Goal: Navigation & Orientation: Find specific page/section

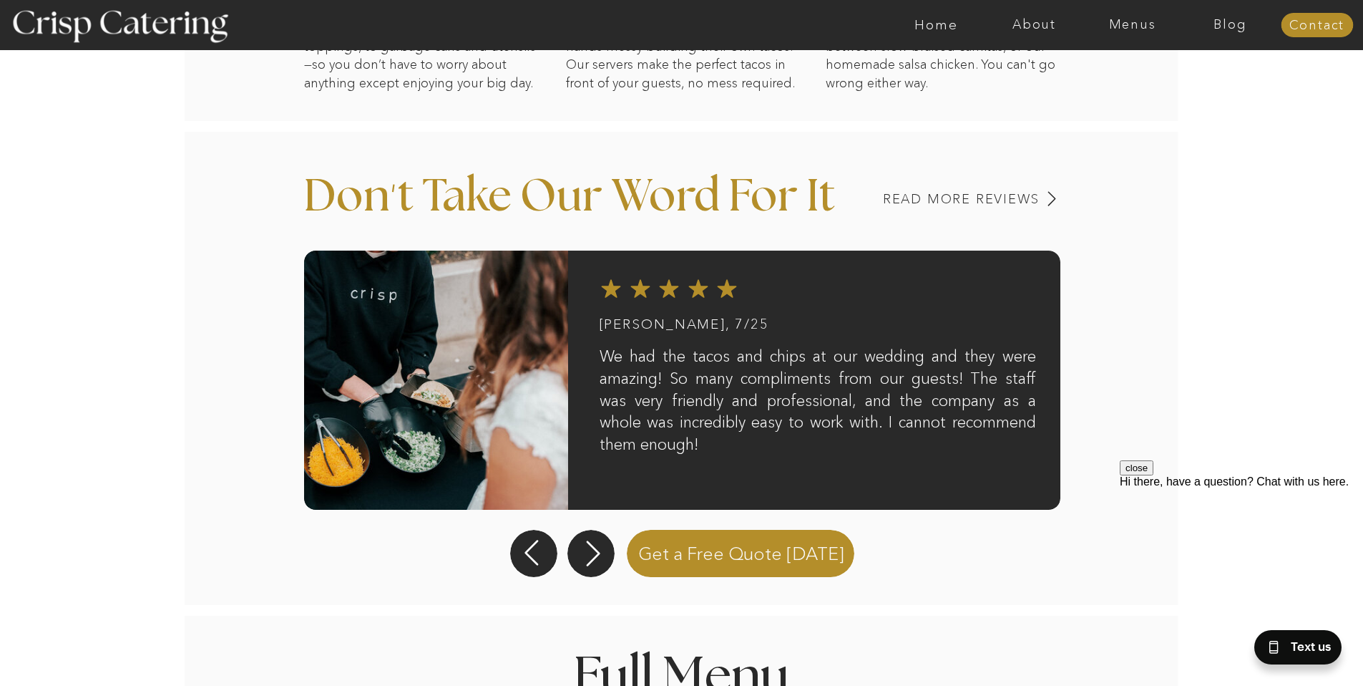
scroll to position [1062, 0]
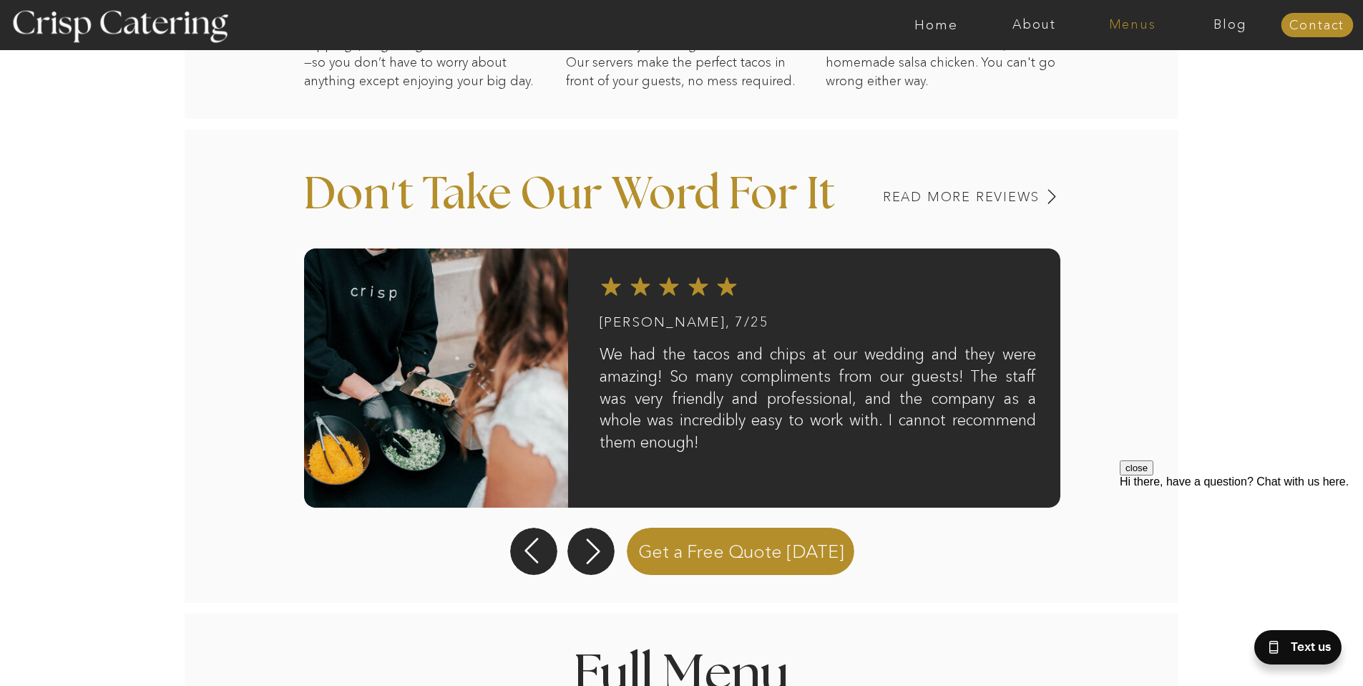
click at [1131, 22] on nav "Menus" at bounding box center [1132, 25] width 98 height 14
click at [1120, 87] on nav "Winter (Sep-Feb)" at bounding box center [1131, 84] width 117 height 14
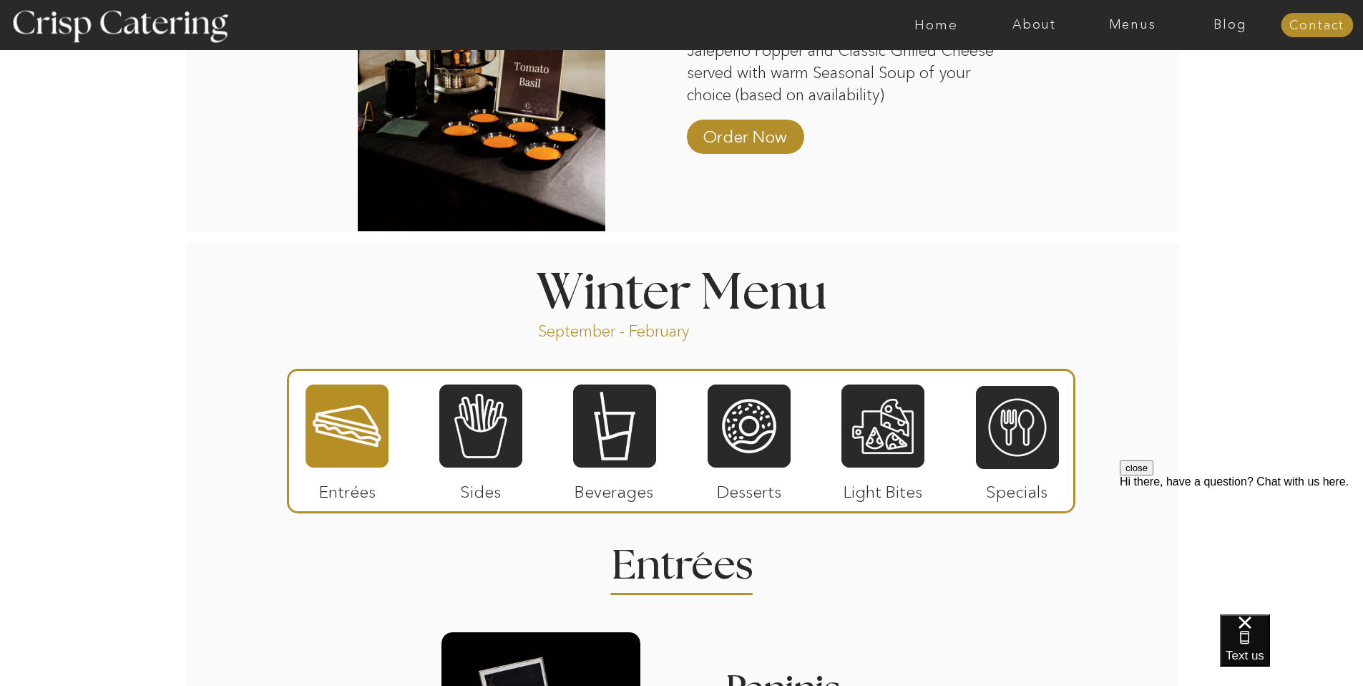
scroll to position [1425, 0]
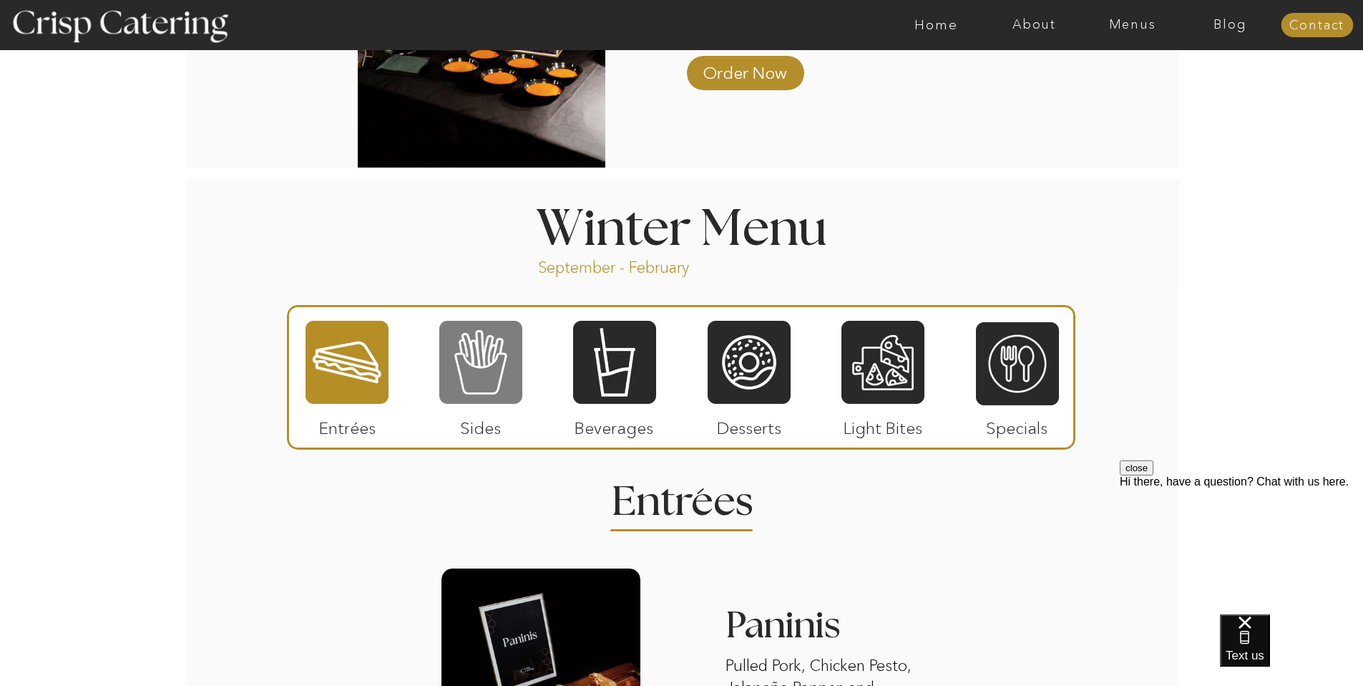
click at [475, 376] on div at bounding box center [480, 362] width 83 height 86
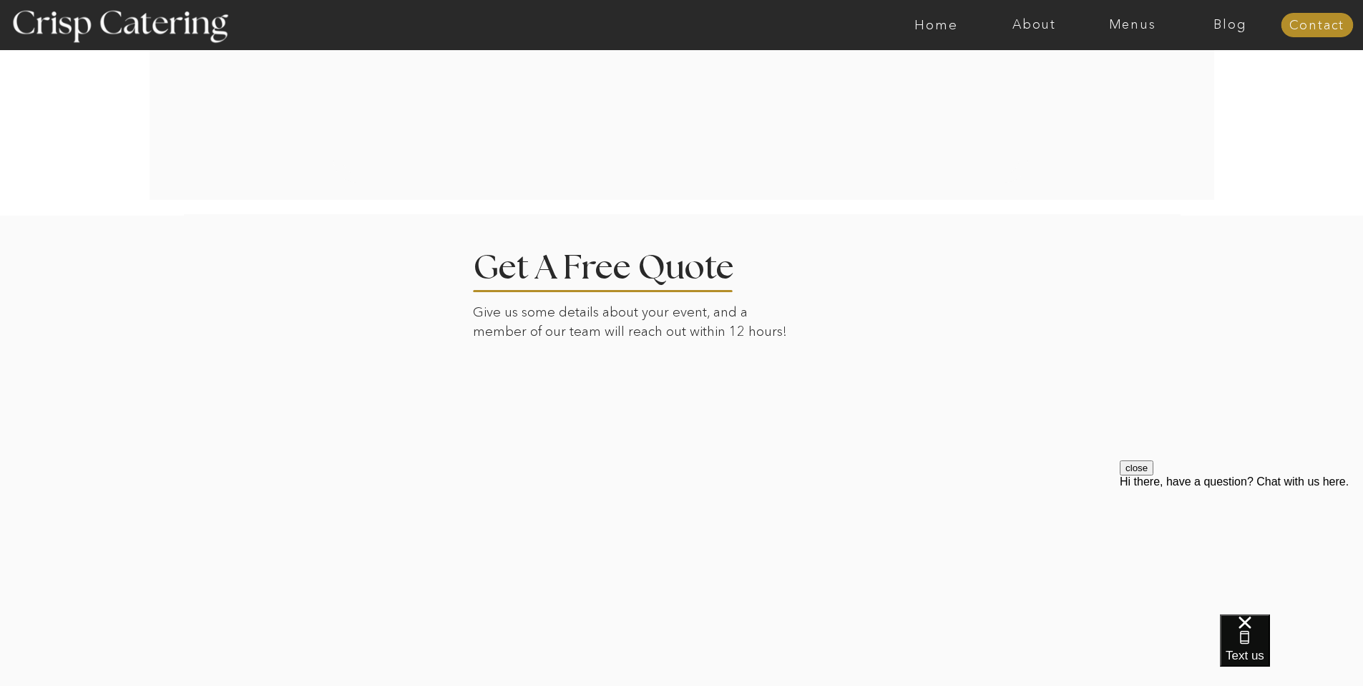
scroll to position [3531, 0]
